Goal: Find specific page/section: Find specific page/section

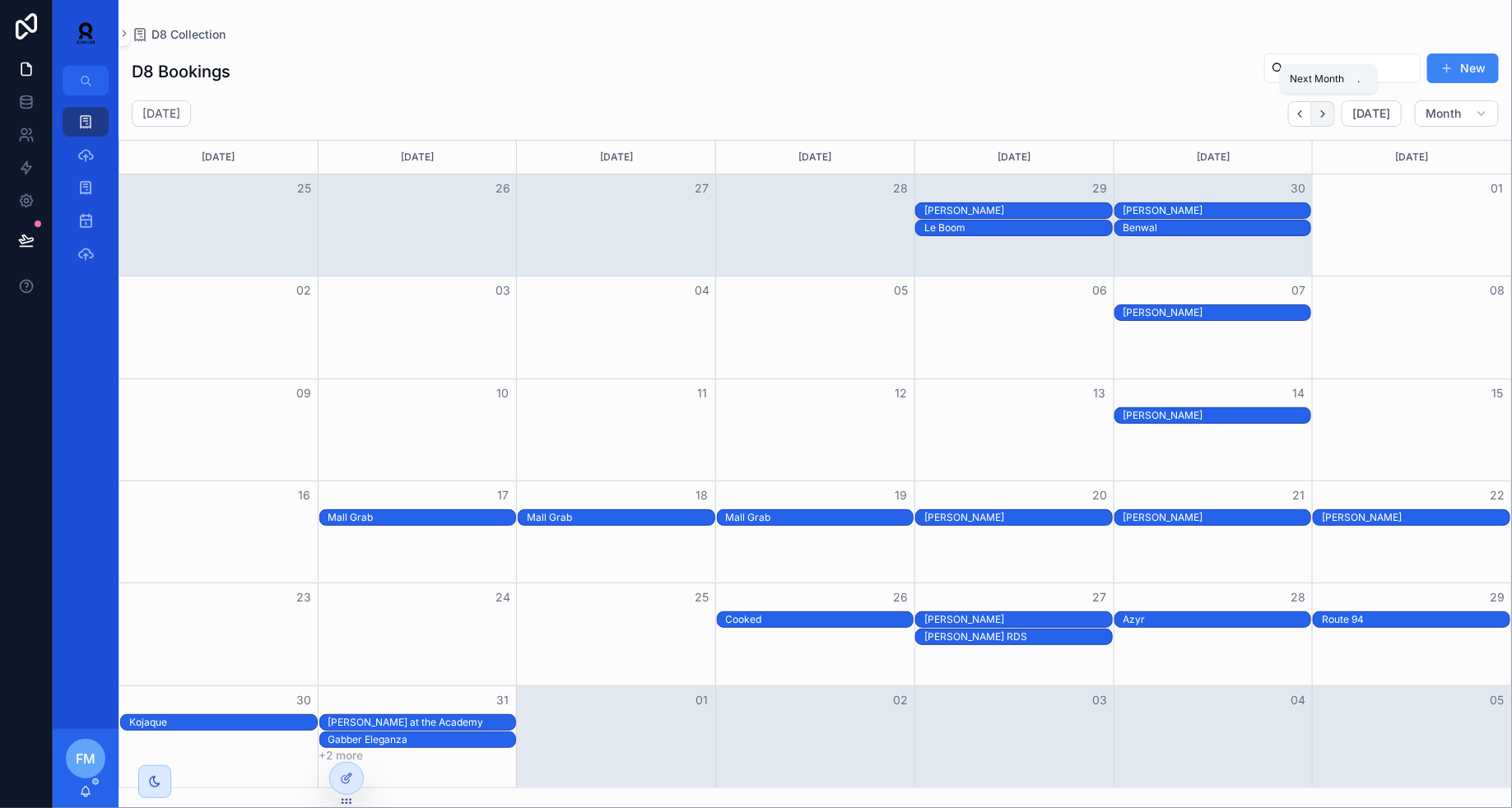
click at [1324, 119] on icon "Next" at bounding box center [1323, 114] width 12 height 12
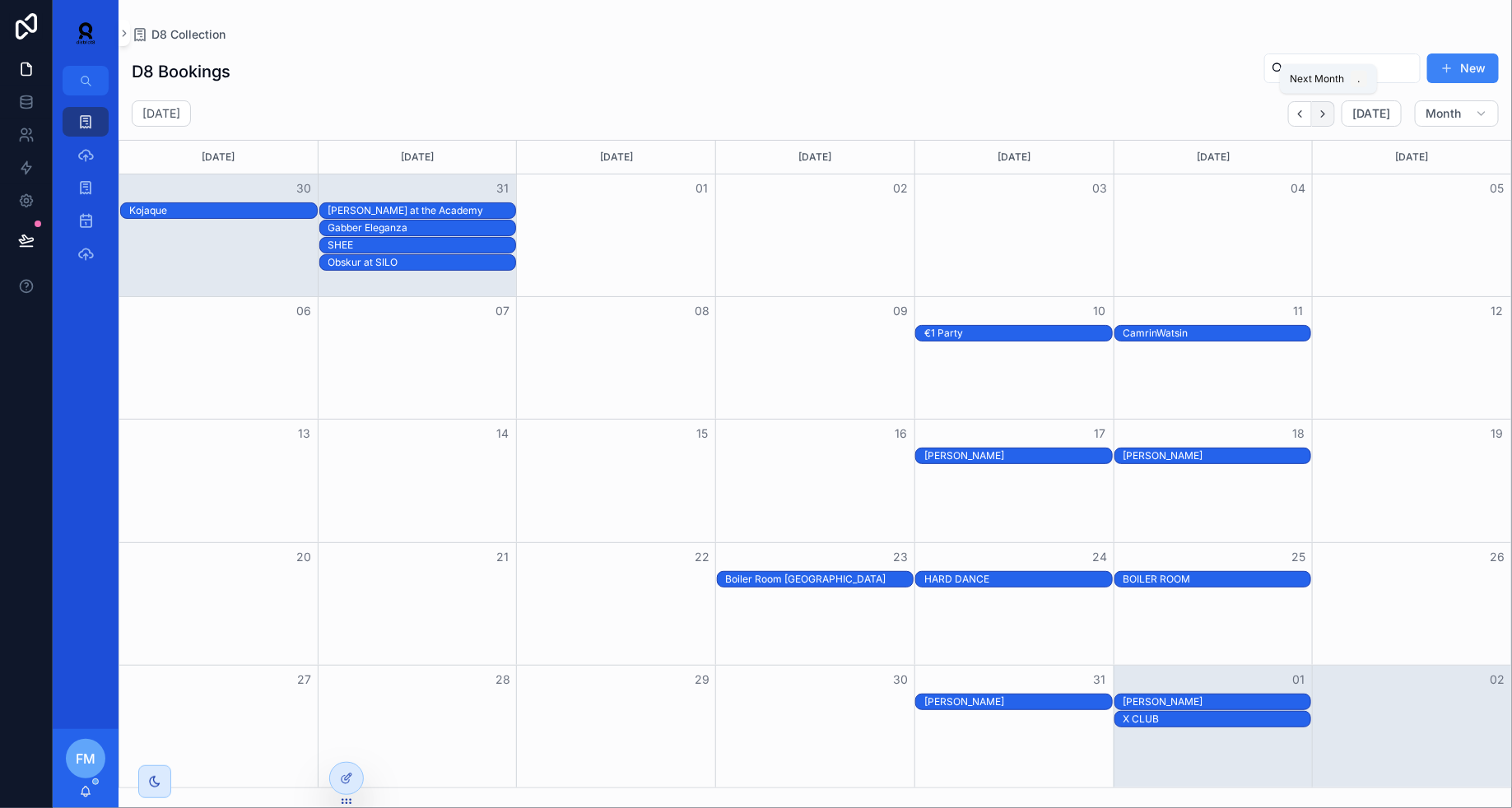
click at [1328, 109] on icon "Next" at bounding box center [1323, 114] width 12 height 12
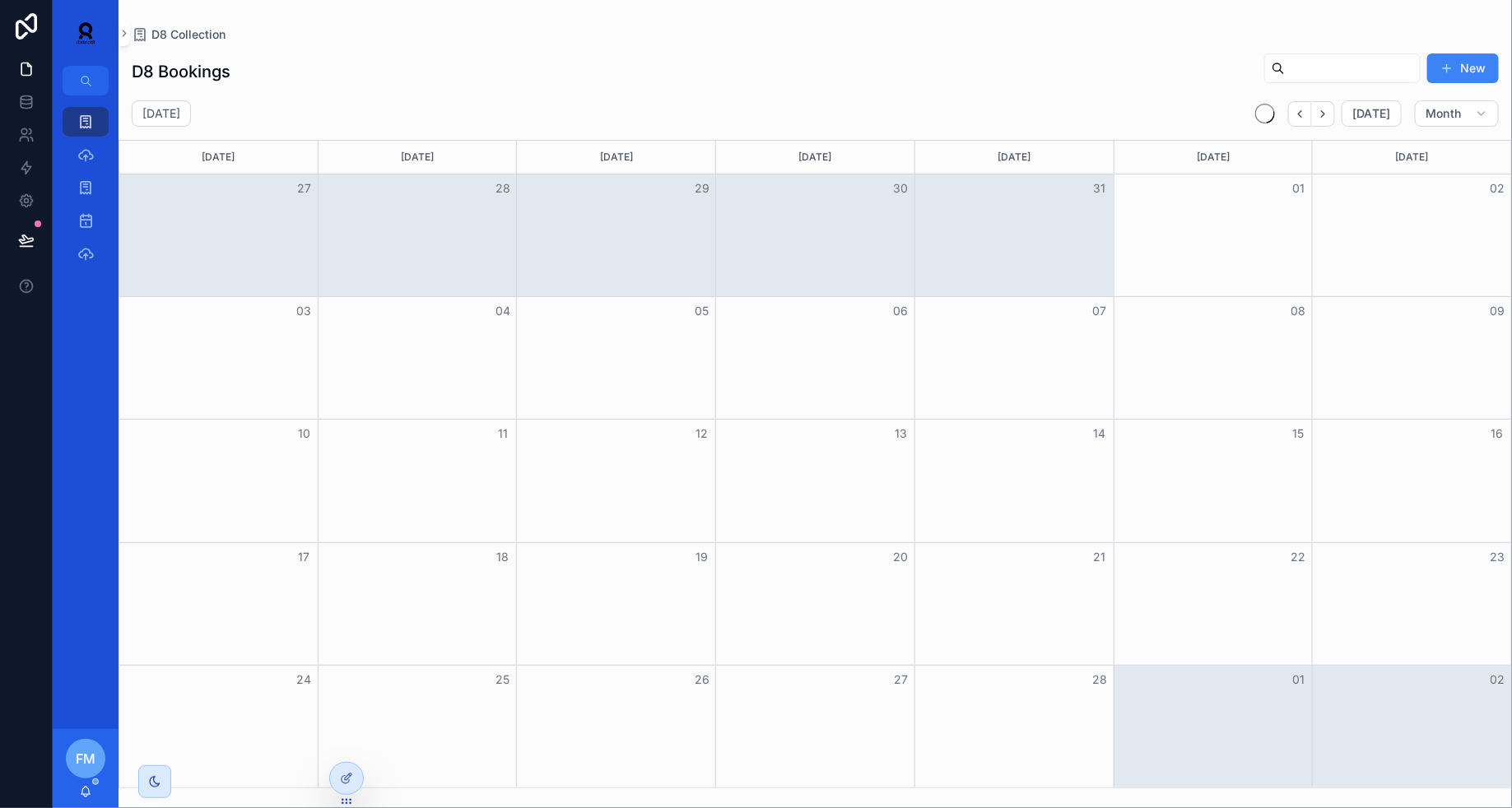
click at [1328, 109] on icon "Next" at bounding box center [1323, 114] width 12 height 12
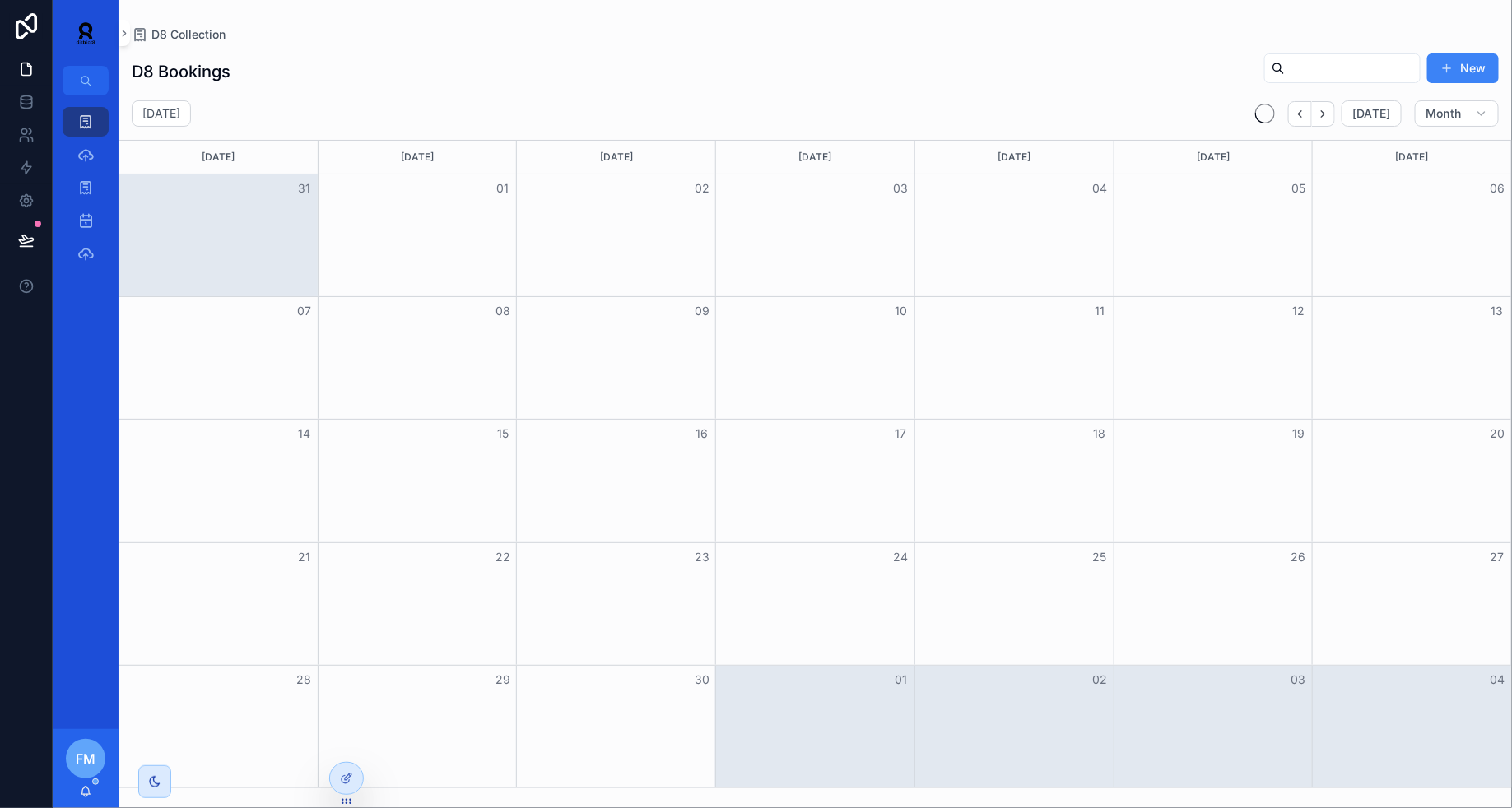
click at [1328, 109] on icon "Next" at bounding box center [1323, 114] width 12 height 12
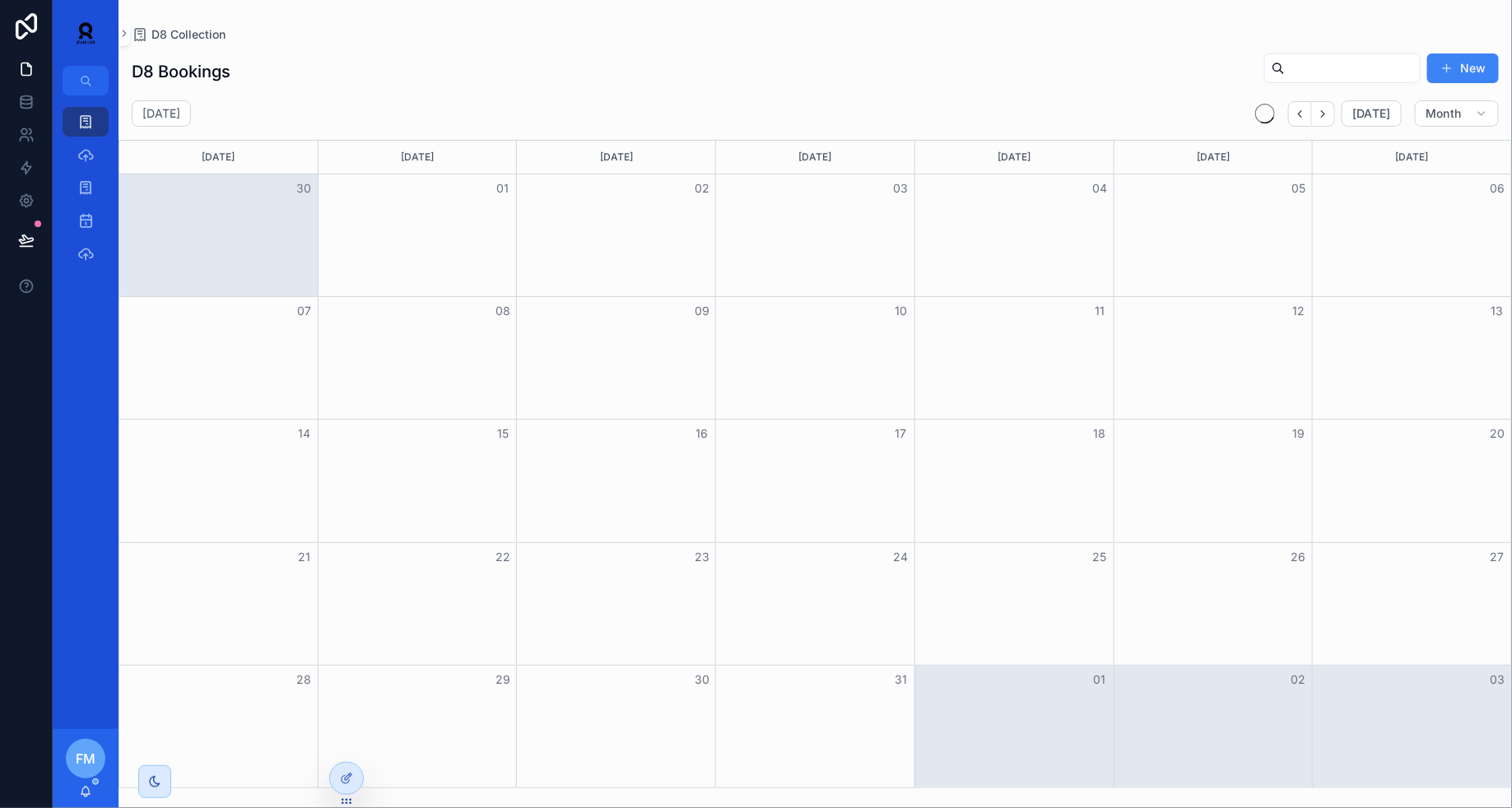
click at [1328, 109] on icon "Next" at bounding box center [1323, 114] width 12 height 12
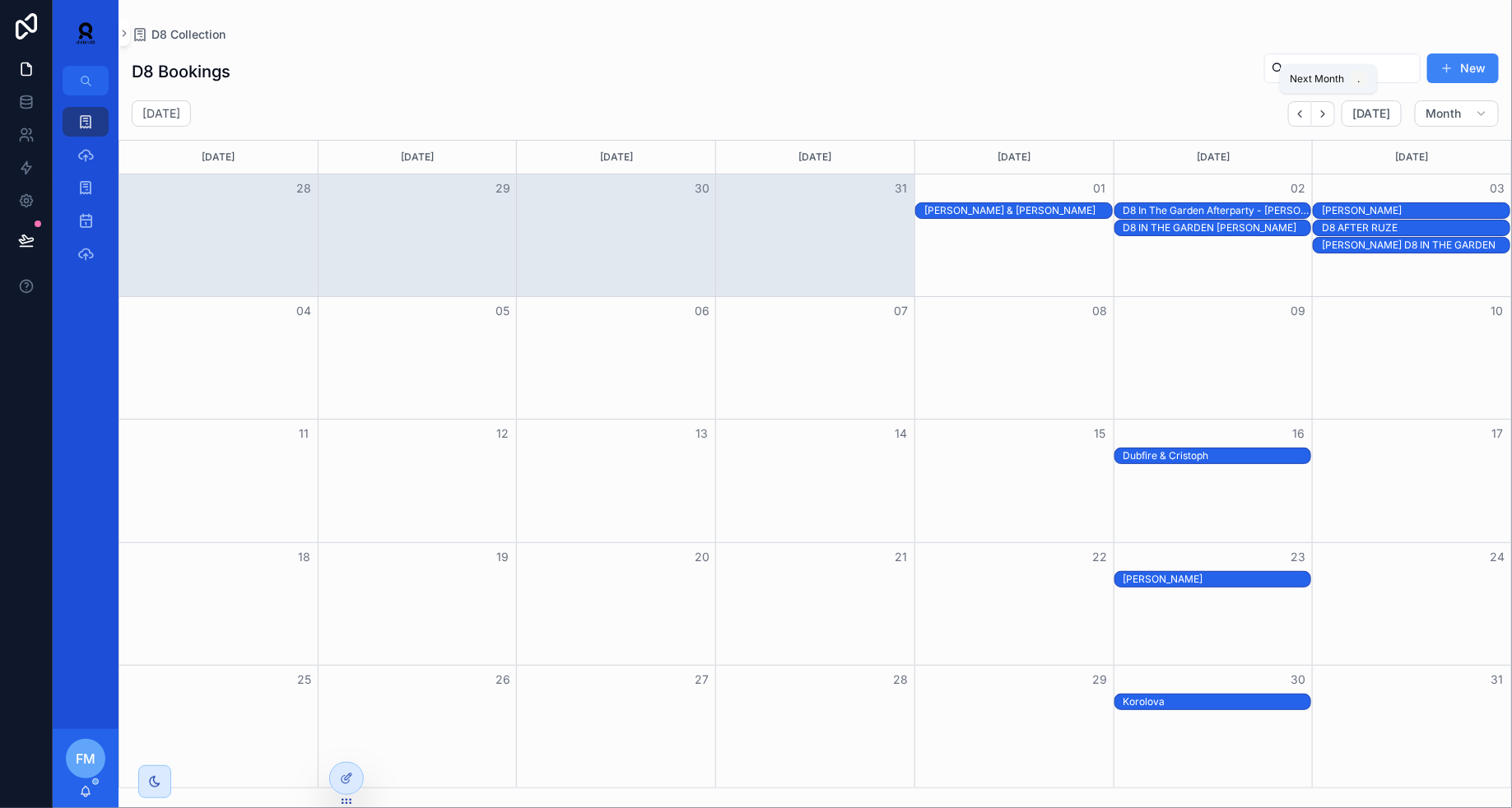
click at [1328, 109] on icon "Next" at bounding box center [1323, 114] width 12 height 12
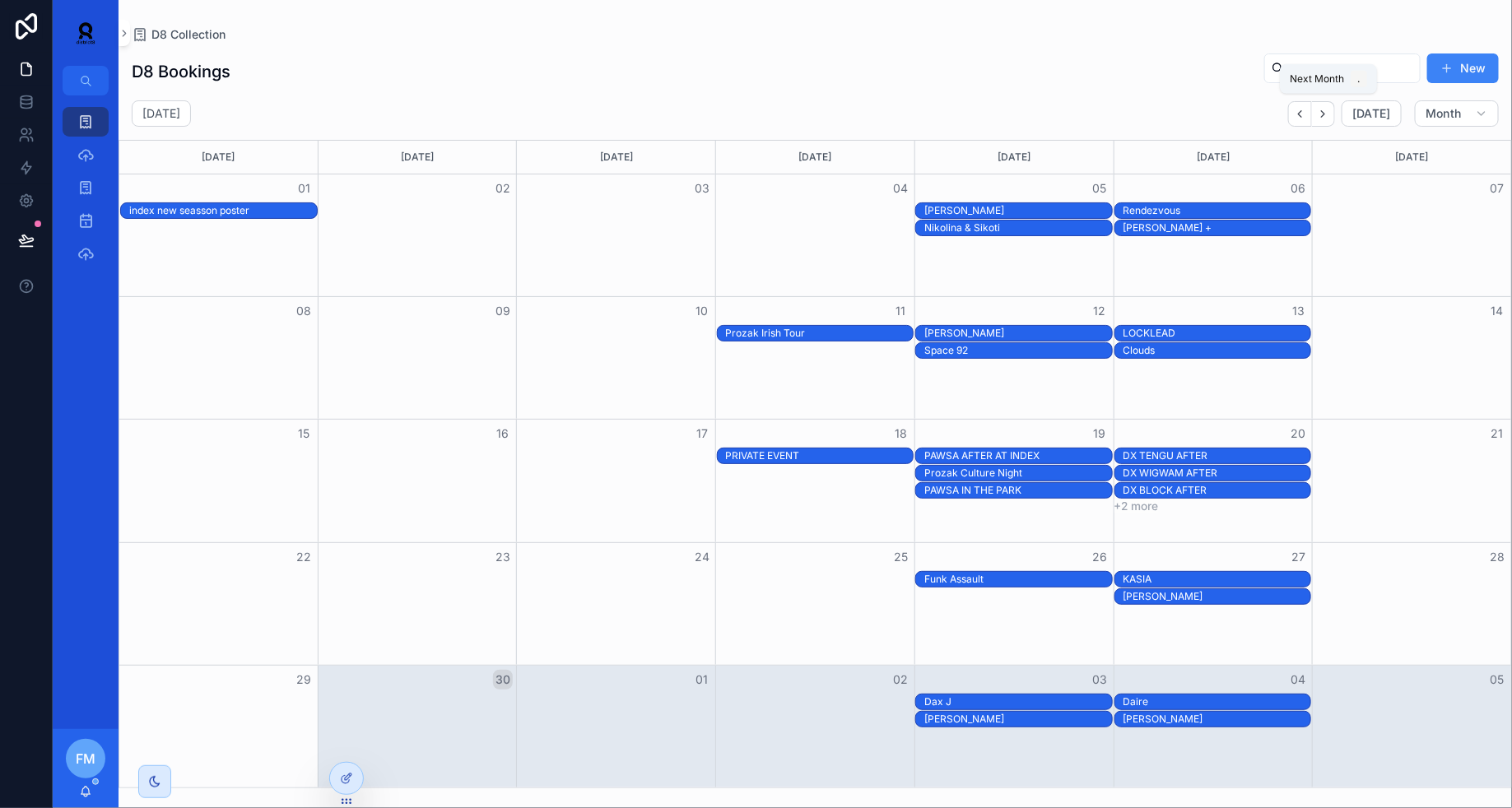
click at [1328, 109] on icon "Next" at bounding box center [1323, 114] width 12 height 12
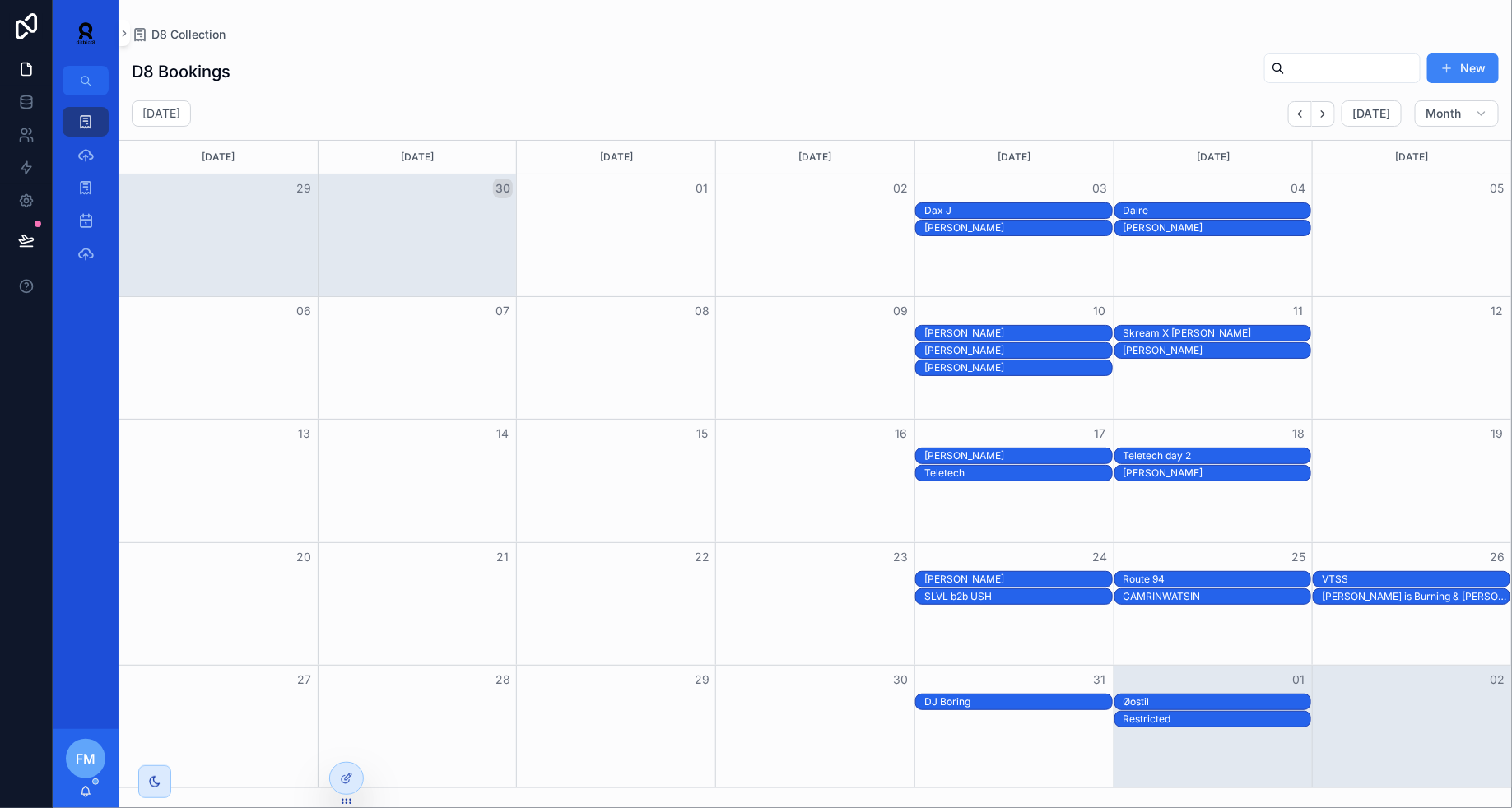
click at [1030, 325] on div "[PERSON_NAME]" at bounding box center [1014, 333] width 198 height 17
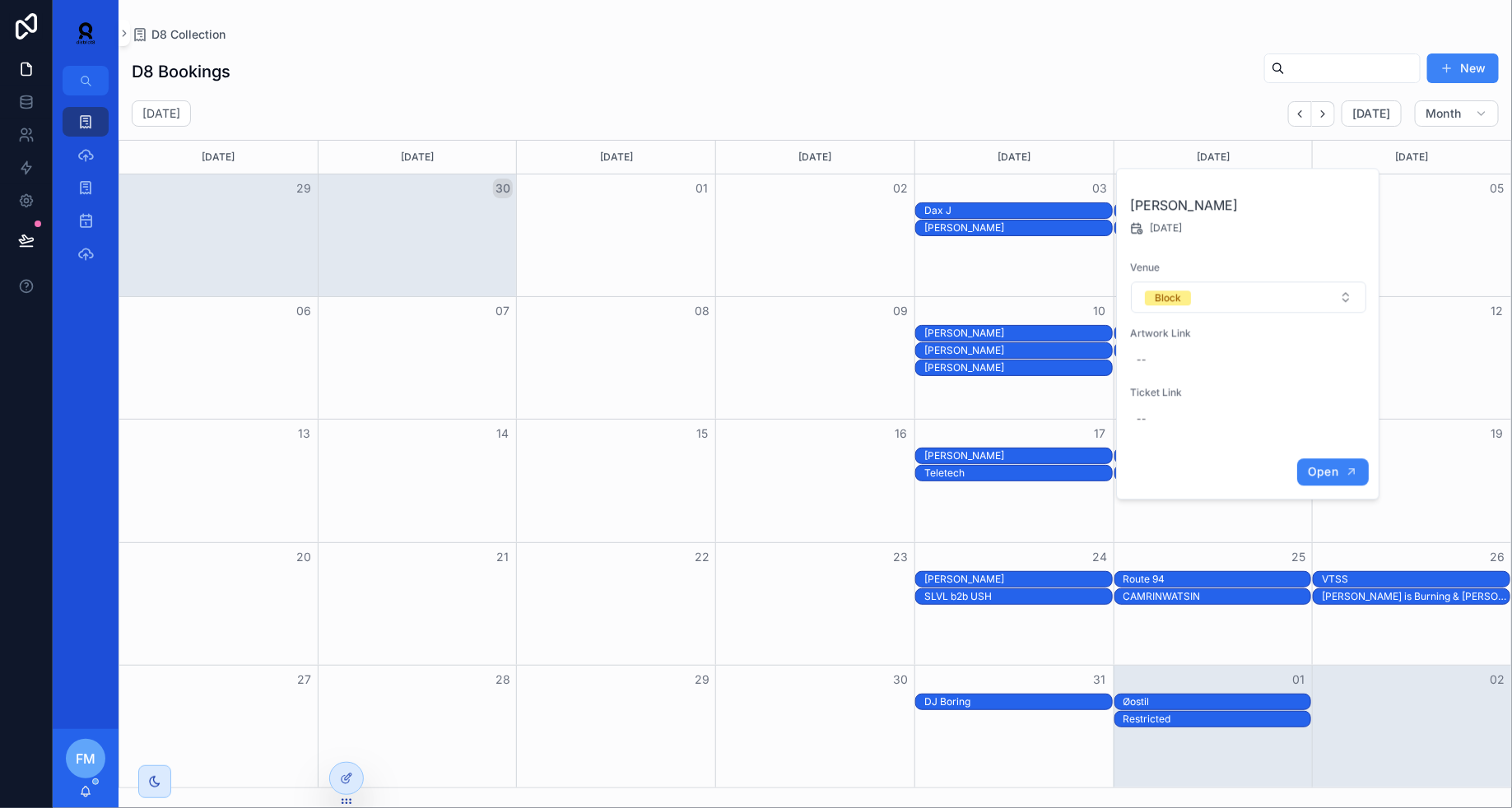
click at [1330, 466] on span "Open" at bounding box center [1323, 471] width 31 height 15
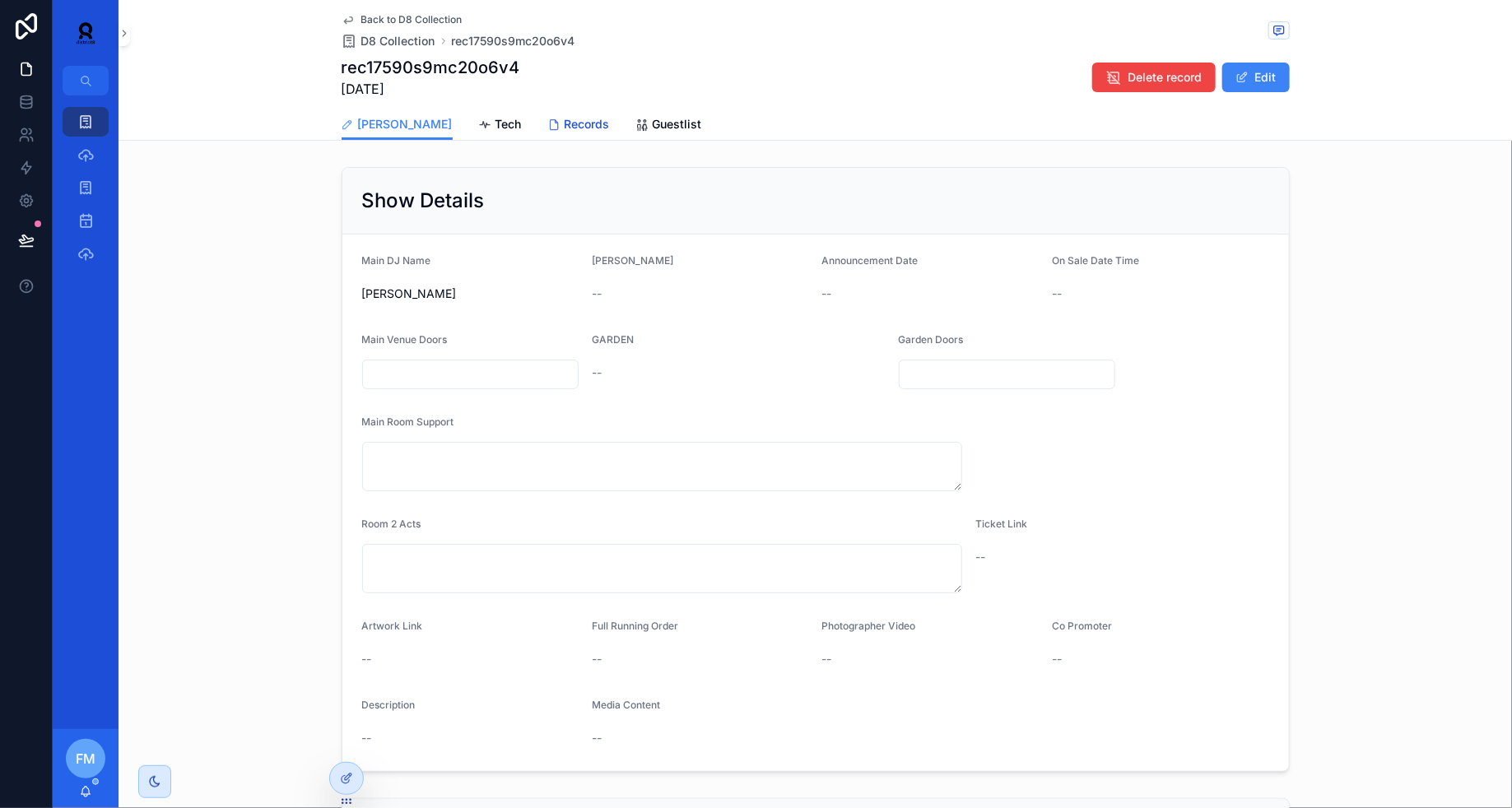
click at [548, 133] on link "Records" at bounding box center [579, 126] width 62 height 33
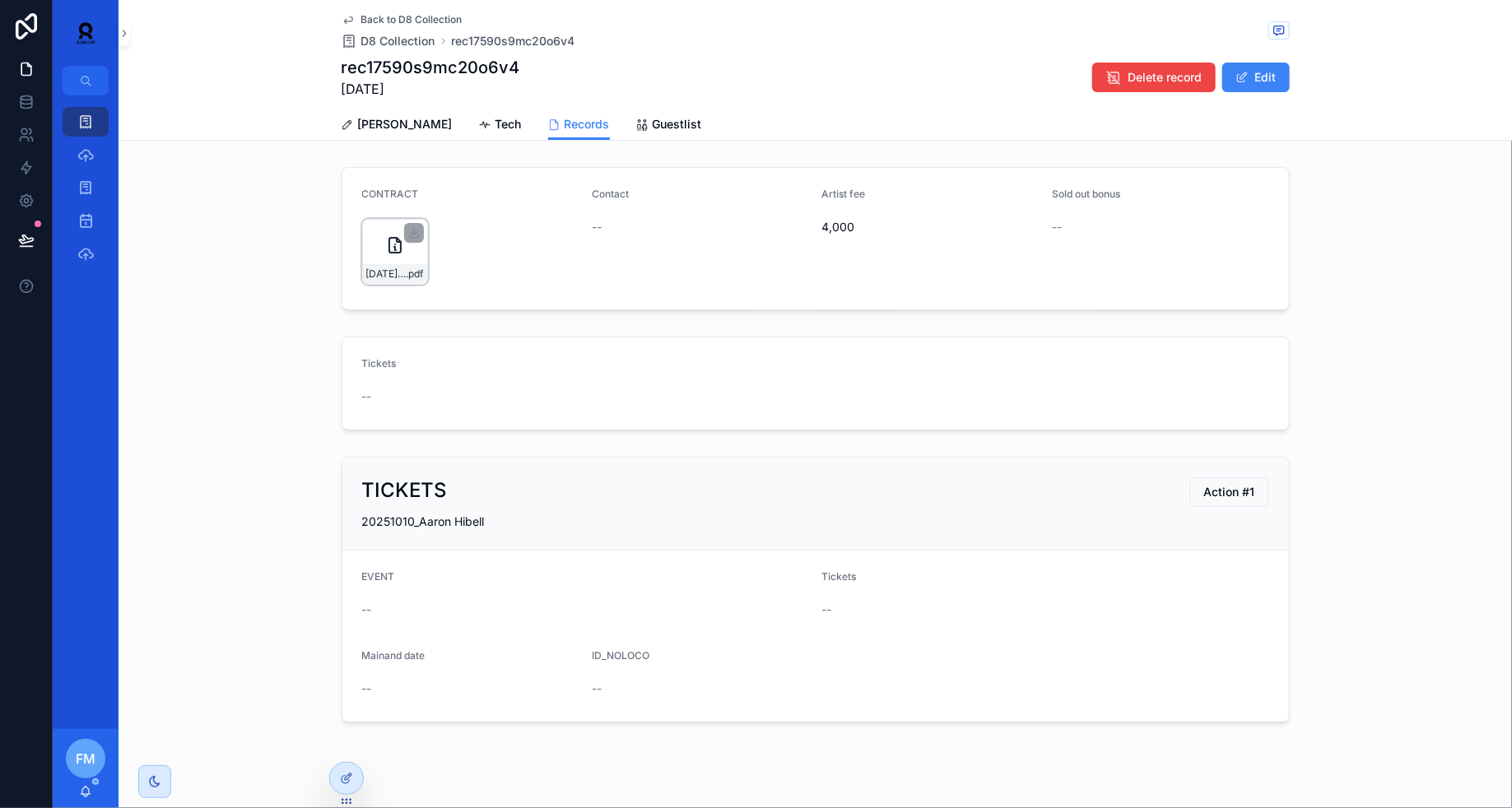
click at [404, 268] on span "[DATE]---[PERSON_NAME]---block,-[GEOGRAPHIC_DATA],-[GEOGRAPHIC_DATA]-(1)" at bounding box center [386, 273] width 40 height 13
